Goal: Transaction & Acquisition: Download file/media

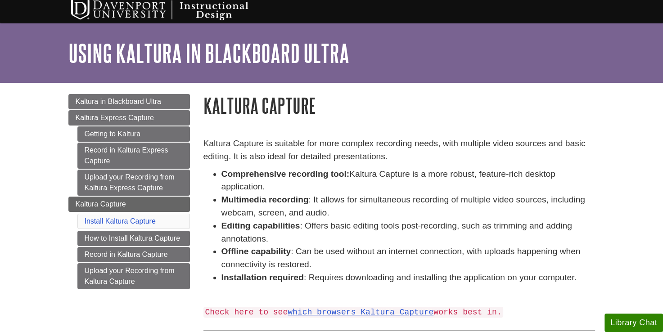
scroll to position [12, 0]
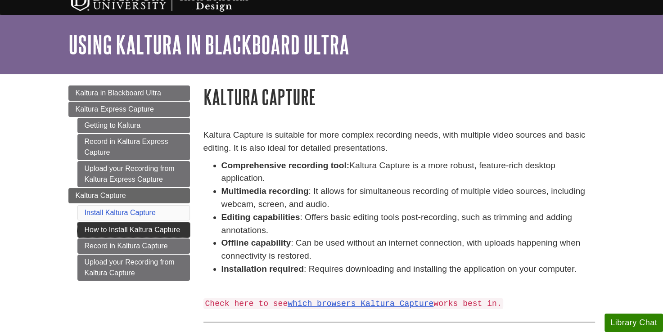
click at [93, 231] on link "How to Install Kaltura Capture" at bounding box center [133, 229] width 112 height 15
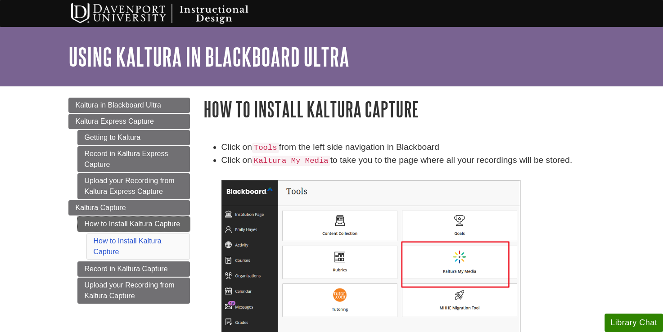
click at [94, 224] on link "How to Install Kaltura Capture" at bounding box center [133, 223] width 112 height 15
click at [302, 165] on code "Kaltura My Media" at bounding box center [291, 161] width 78 height 10
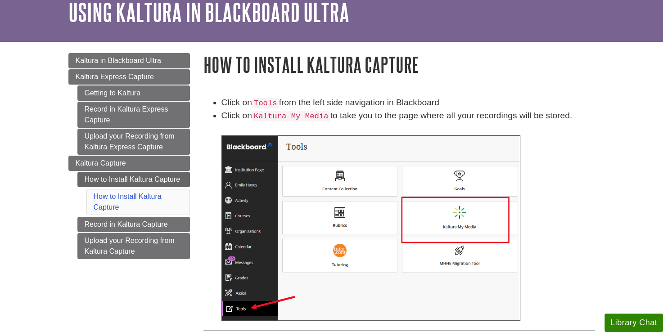
scroll to position [45, 0]
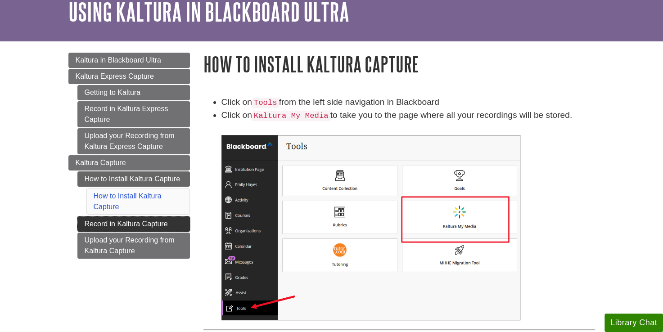
click at [139, 222] on link "Record in Kaltura Capture" at bounding box center [133, 223] width 112 height 15
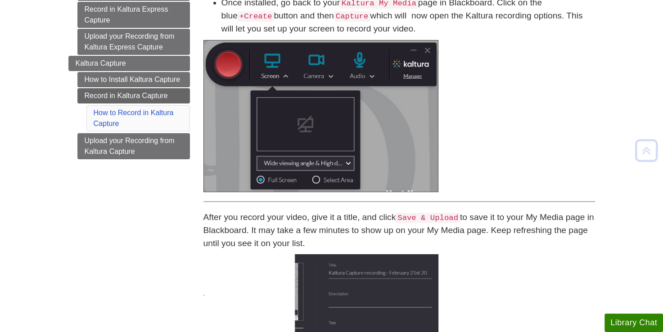
scroll to position [156, 0]
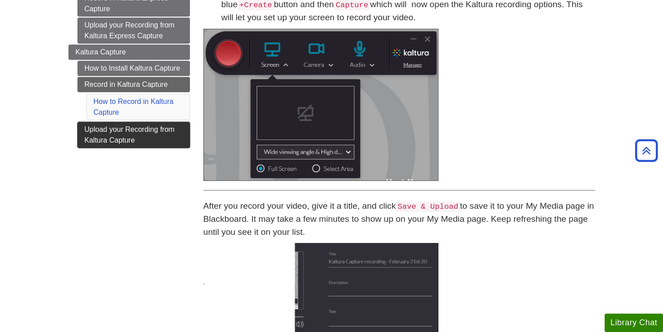
click at [148, 135] on link "Upload your Recording from Kaltura Capture" at bounding box center [133, 135] width 112 height 26
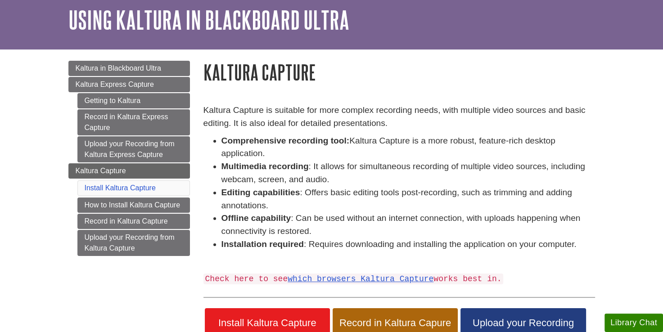
scroll to position [93, 0]
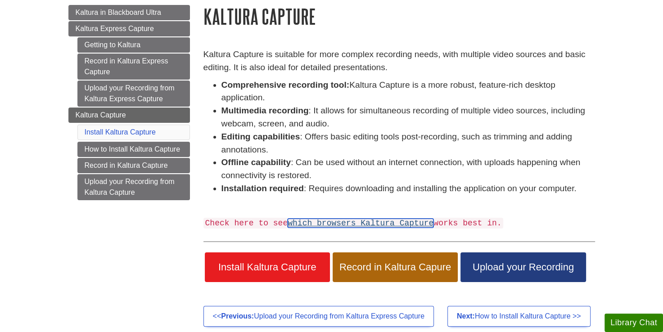
click at [395, 225] on link "which browsers Kaltura Capture" at bounding box center [360, 223] width 146 height 9
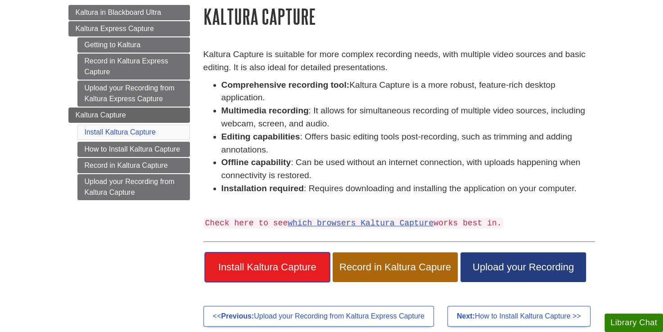
click at [296, 264] on span "Install Kaltura Capture" at bounding box center [267, 267] width 112 height 12
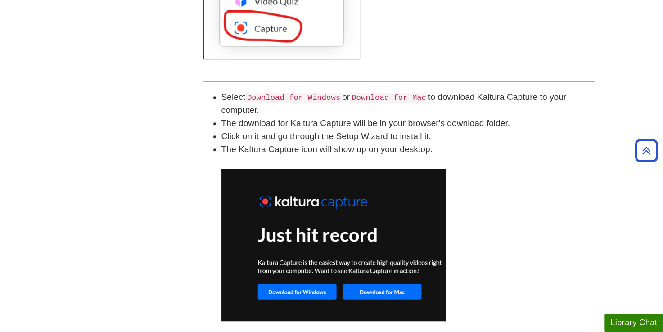
scroll to position [562, 0]
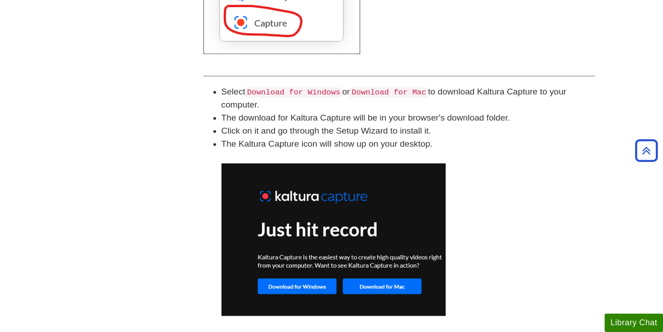
click at [312, 94] on code "Download for Windows" at bounding box center [293, 92] width 97 height 10
click at [308, 294] on img at bounding box center [333, 239] width 224 height 152
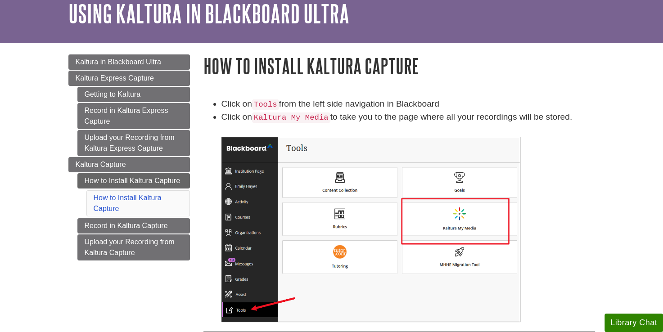
scroll to position [0, 0]
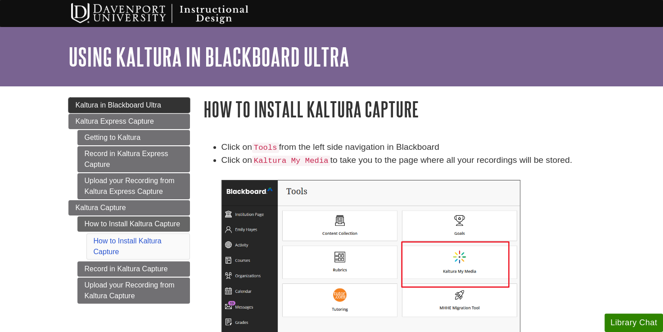
click at [166, 103] on link "Kaltura in Blackboard Ultra" at bounding box center [128, 105] width 121 height 15
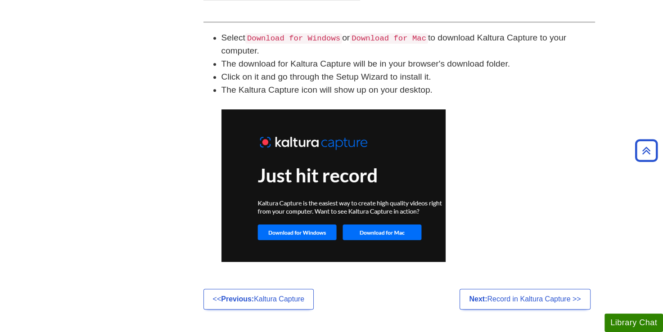
scroll to position [616, 0]
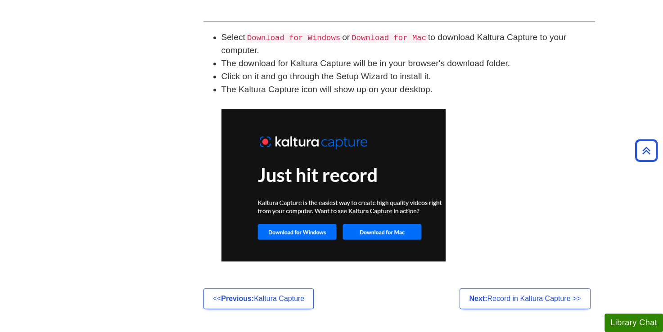
click at [279, 47] on li "Select Download for Windows or Download for Mac to download Kaltura Capture to …" at bounding box center [407, 44] width 373 height 26
